Goal: Check status: Check status

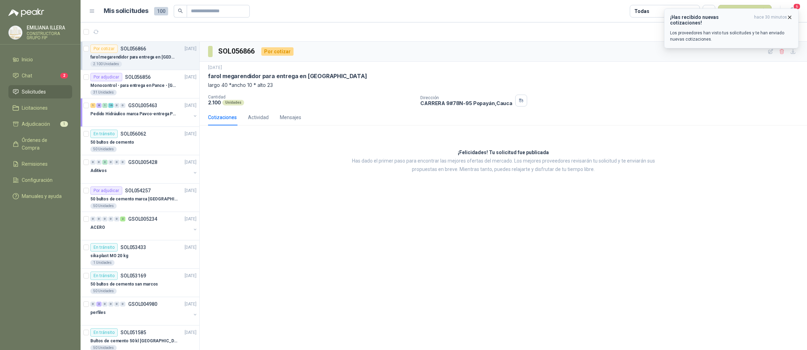
click at [710, 38] on p "Los proveedores han visto tus solicitudes y te han enviado nuevas cotizaciones." at bounding box center [731, 36] width 123 height 13
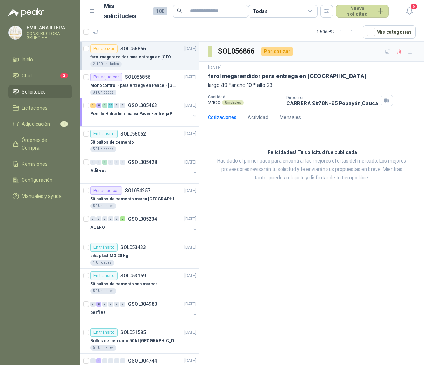
click at [373, 263] on div "SOL056866 Por cotizar [DATE] farol megarendidor para entrega en Popayán largo 4…" at bounding box center [312, 205] width 225 height 326
